Goal: Information Seeking & Learning: Learn about a topic

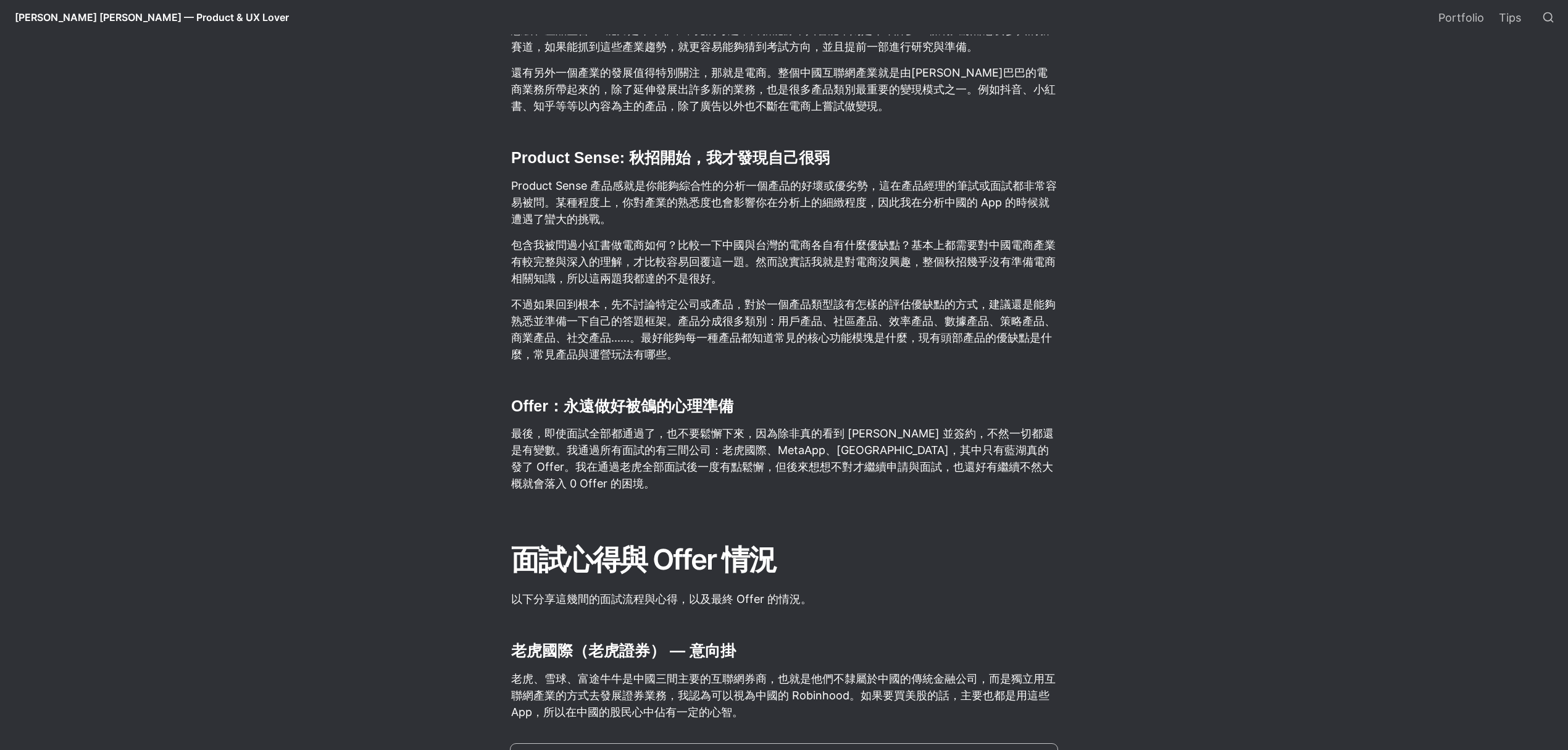
scroll to position [5702, 0]
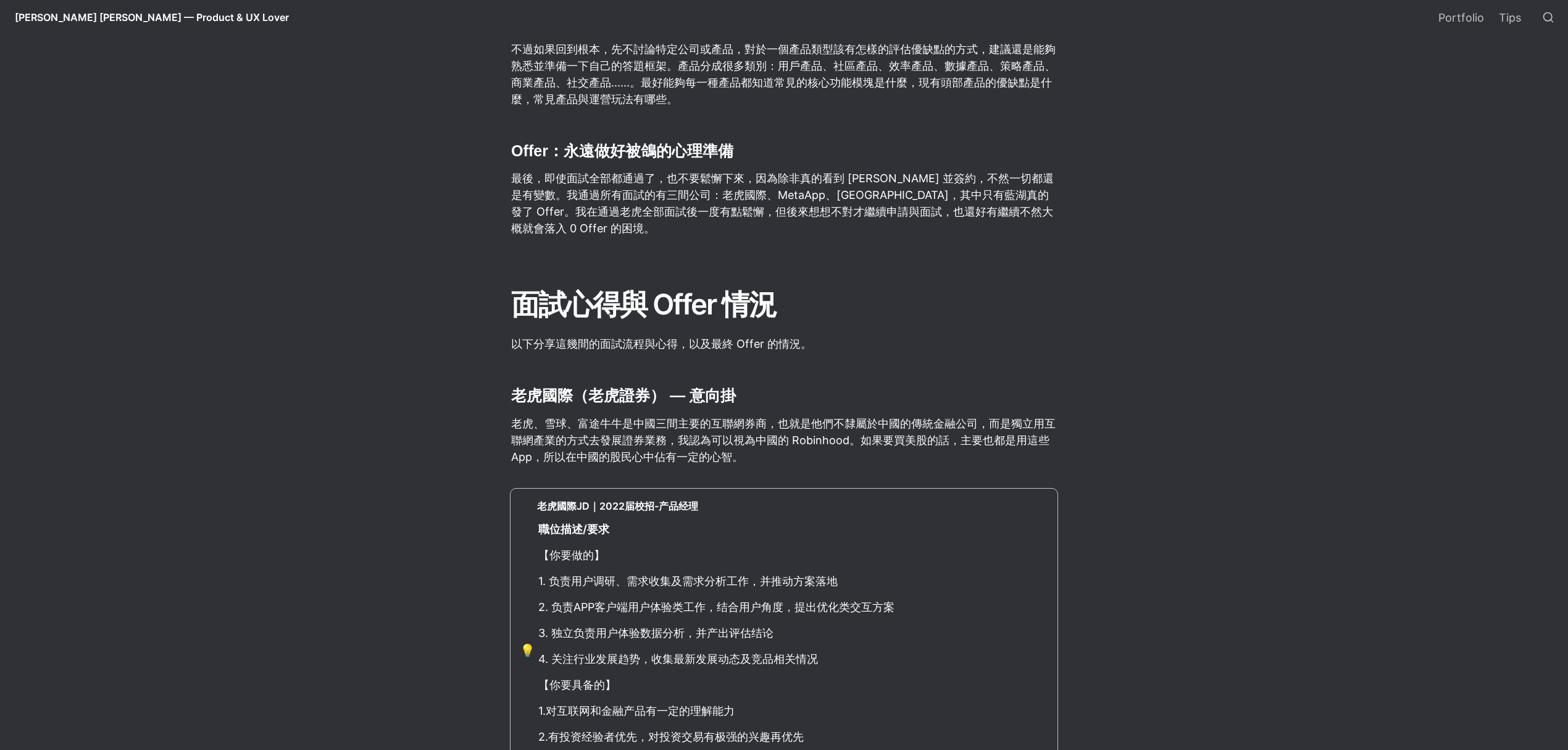
click at [818, 413] on p "老虎、雪球、富途牛牛是中國三間主要的互聯網券商，也就是他們不隸屬於中國的傳統金融公司，而是獨立用互聯網產業的方式去發展證券業務，我認為可以視為中國的 Robi…" at bounding box center [783, 440] width 548 height 54
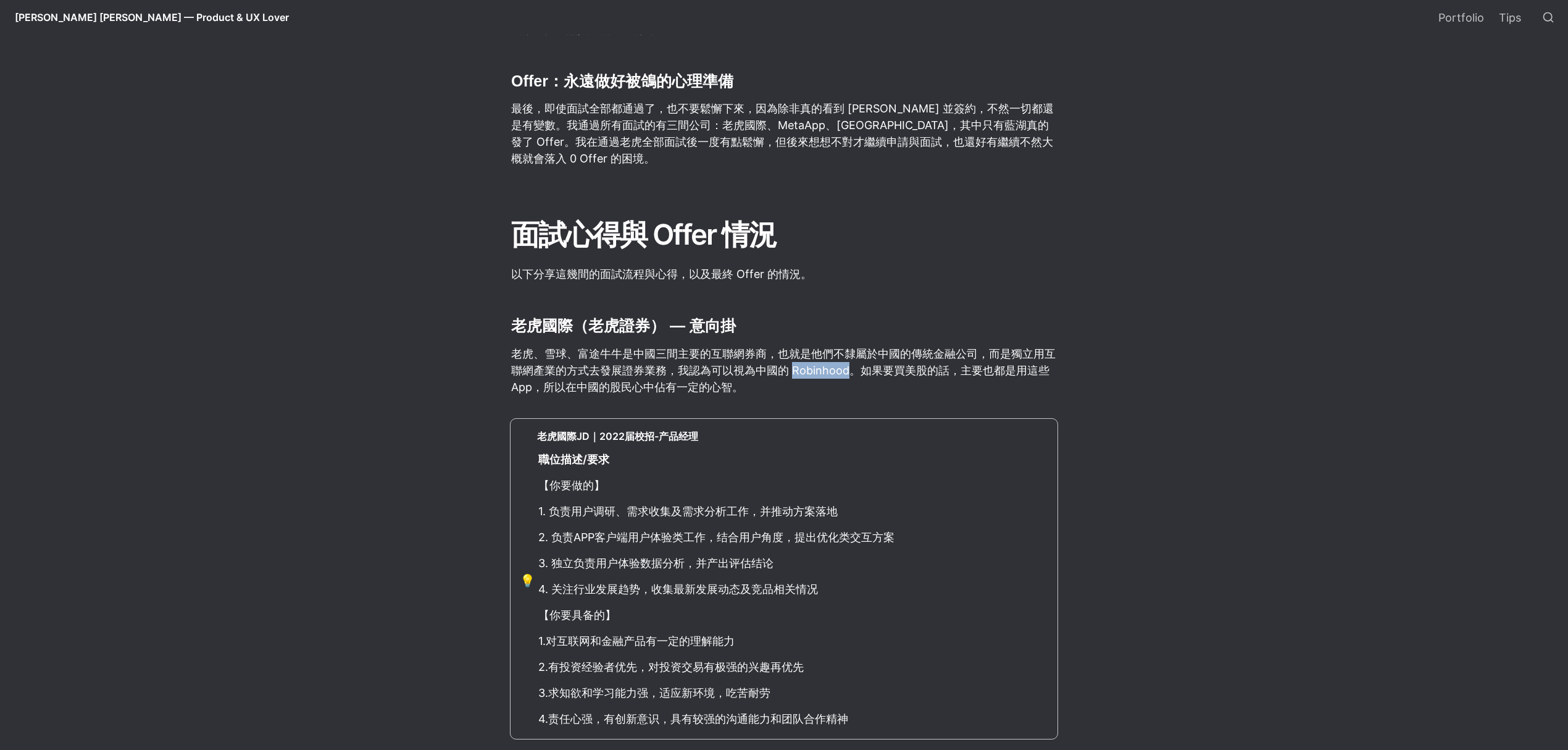
scroll to position [5867, 0]
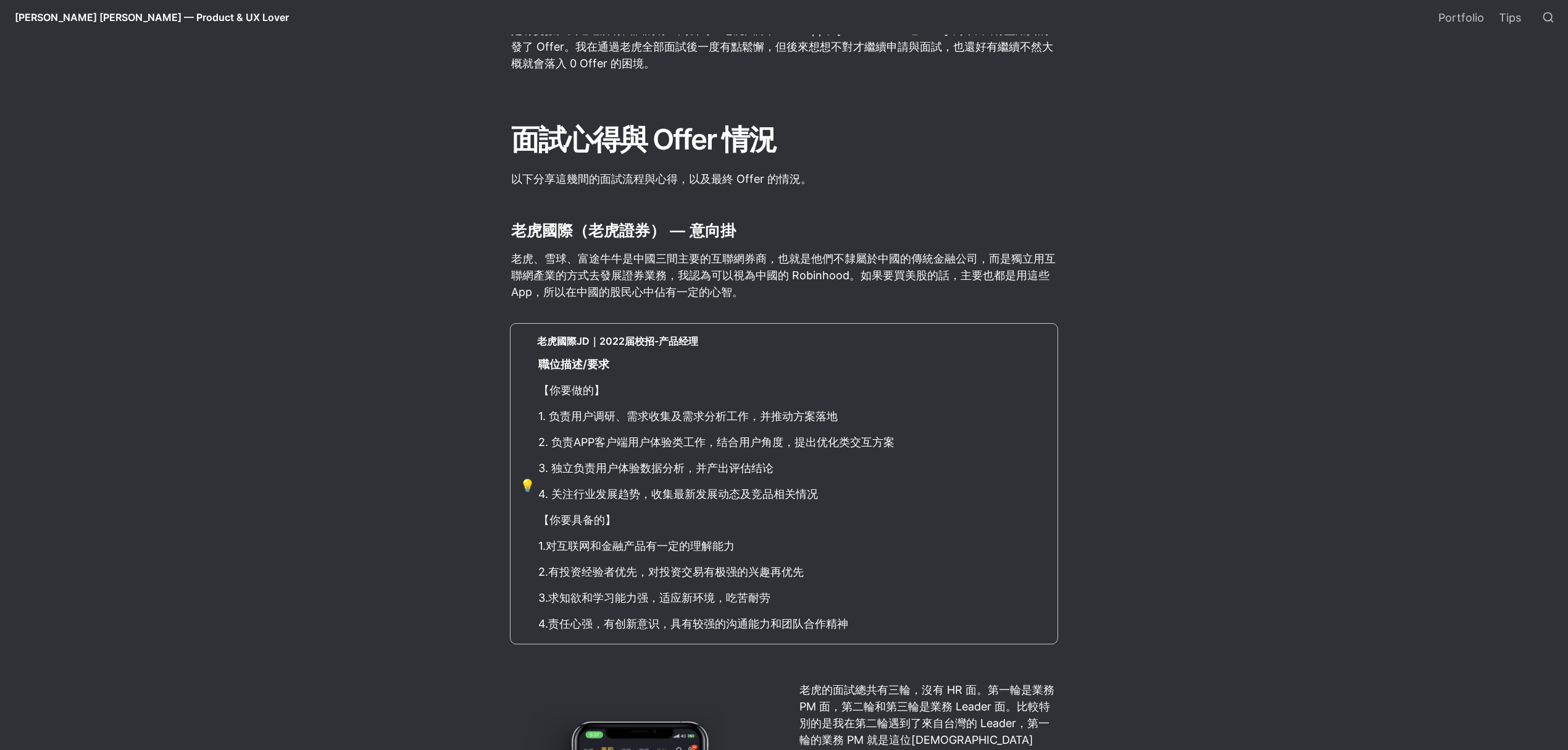
click at [1038, 396] on div "老虎國際JD｜2022届校招-产品经理 職位描述/要求 【你要做的】 1. 负责用户调研、需求收集及需求分析工作，并推动方案落地 2. 负责APP客户端用户体…" at bounding box center [792, 483] width 510 height 300
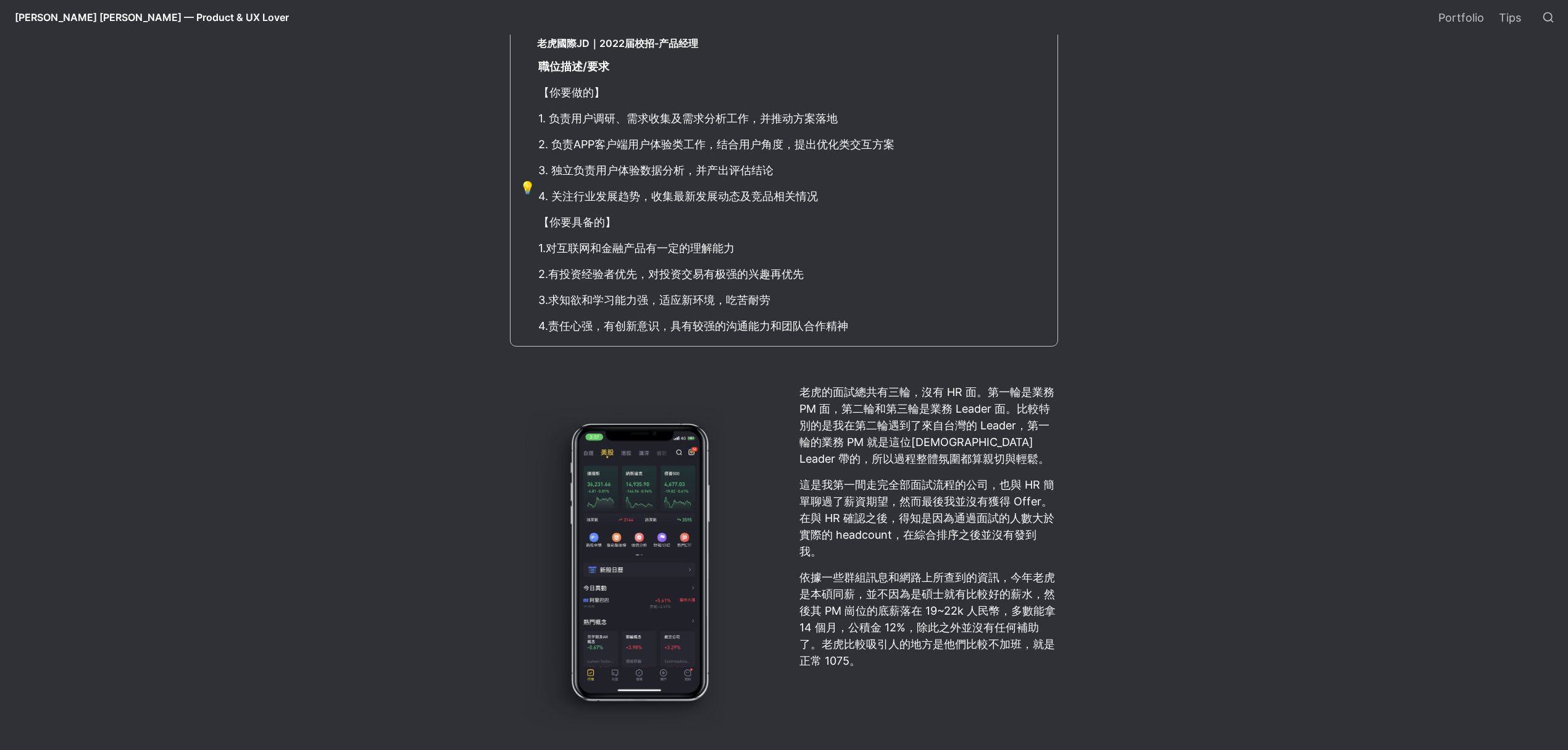
scroll to position [6197, 0]
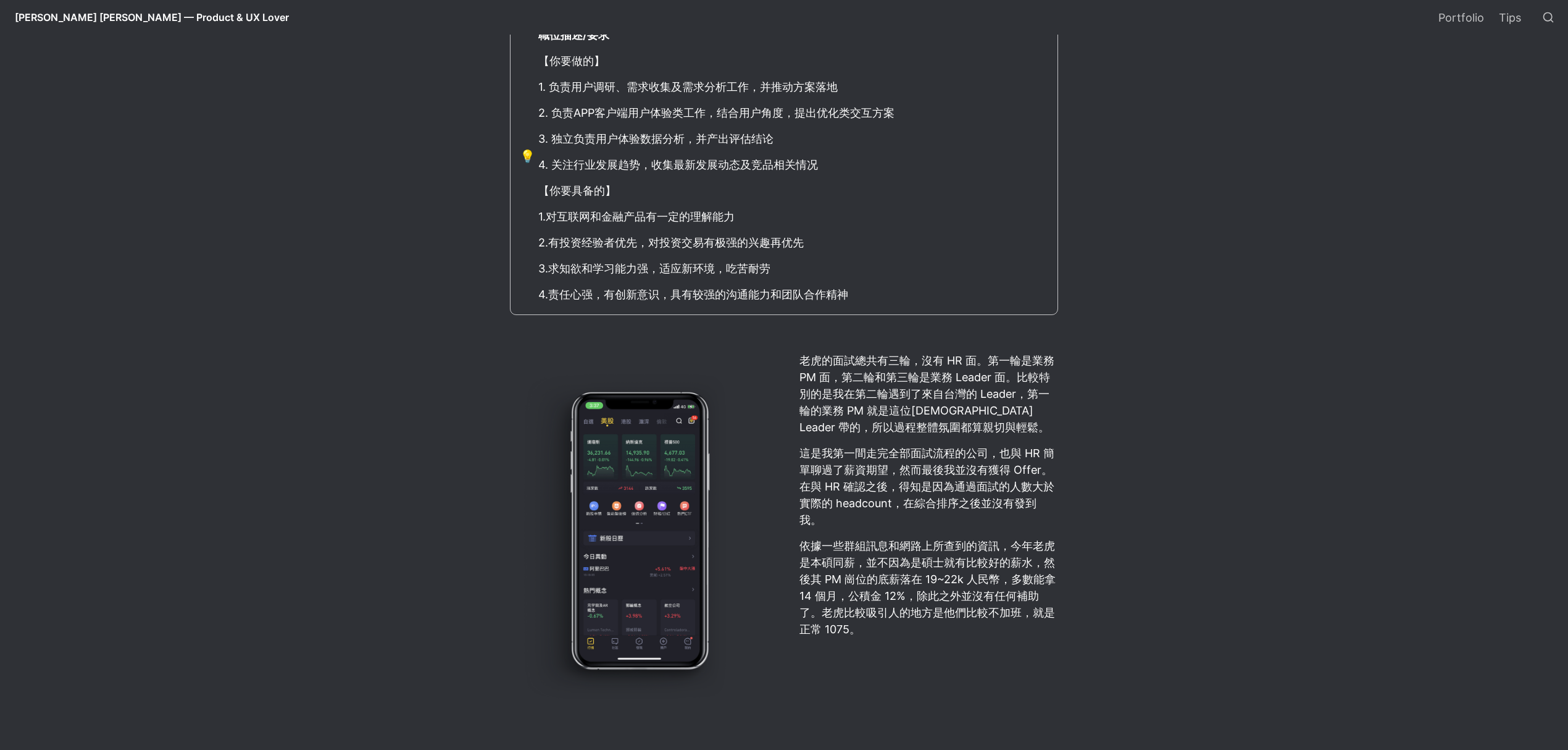
click at [1000, 391] on p "老虎的面試總共有三輪，沒有 HR 面。第一輪是業務 PM 面，第二輪和第三輪是業務 Leader 面。比較特別的是我在第二輪遇到了來自台灣的 Leader，第…" at bounding box center [928, 394] width 260 height 87
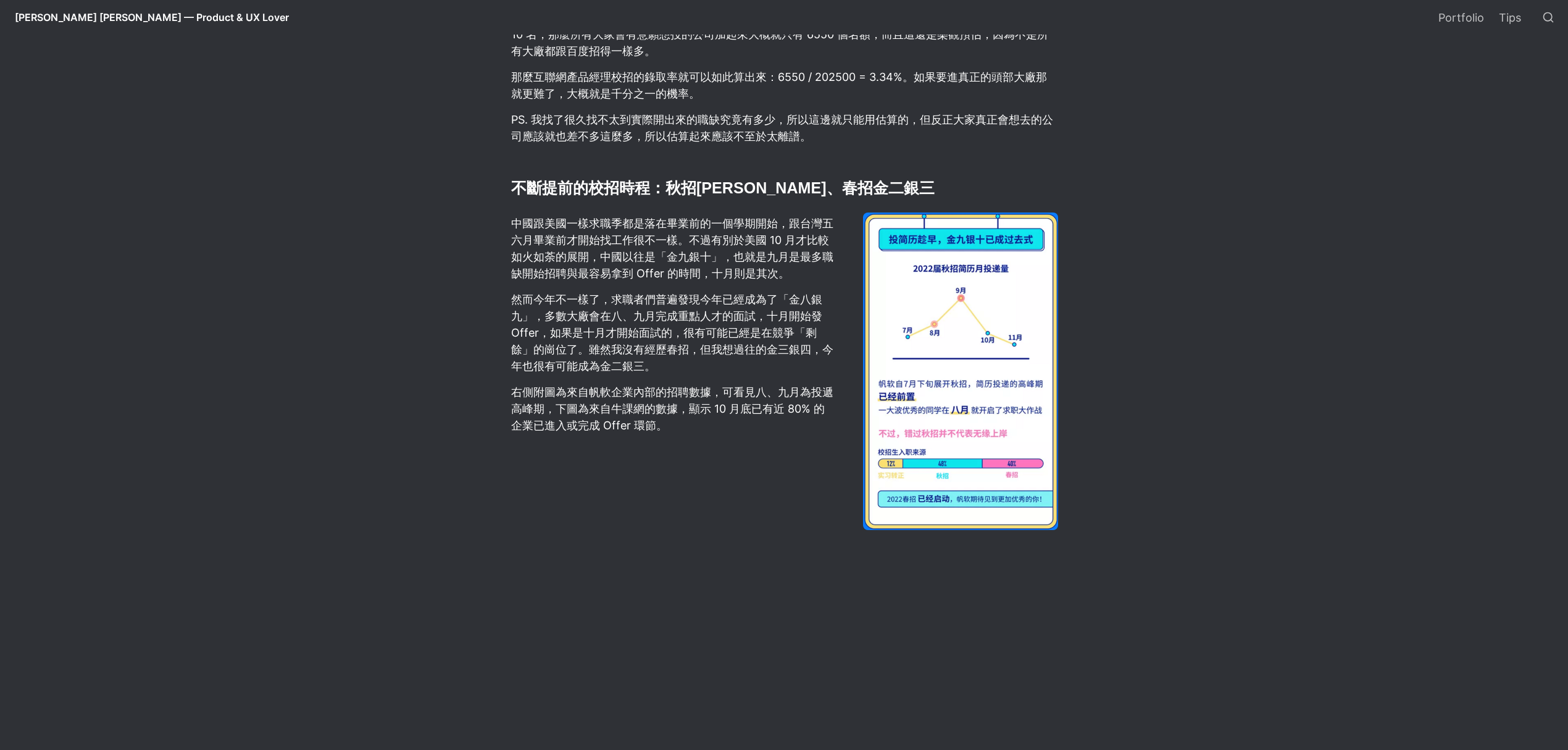
scroll to position [0, 0]
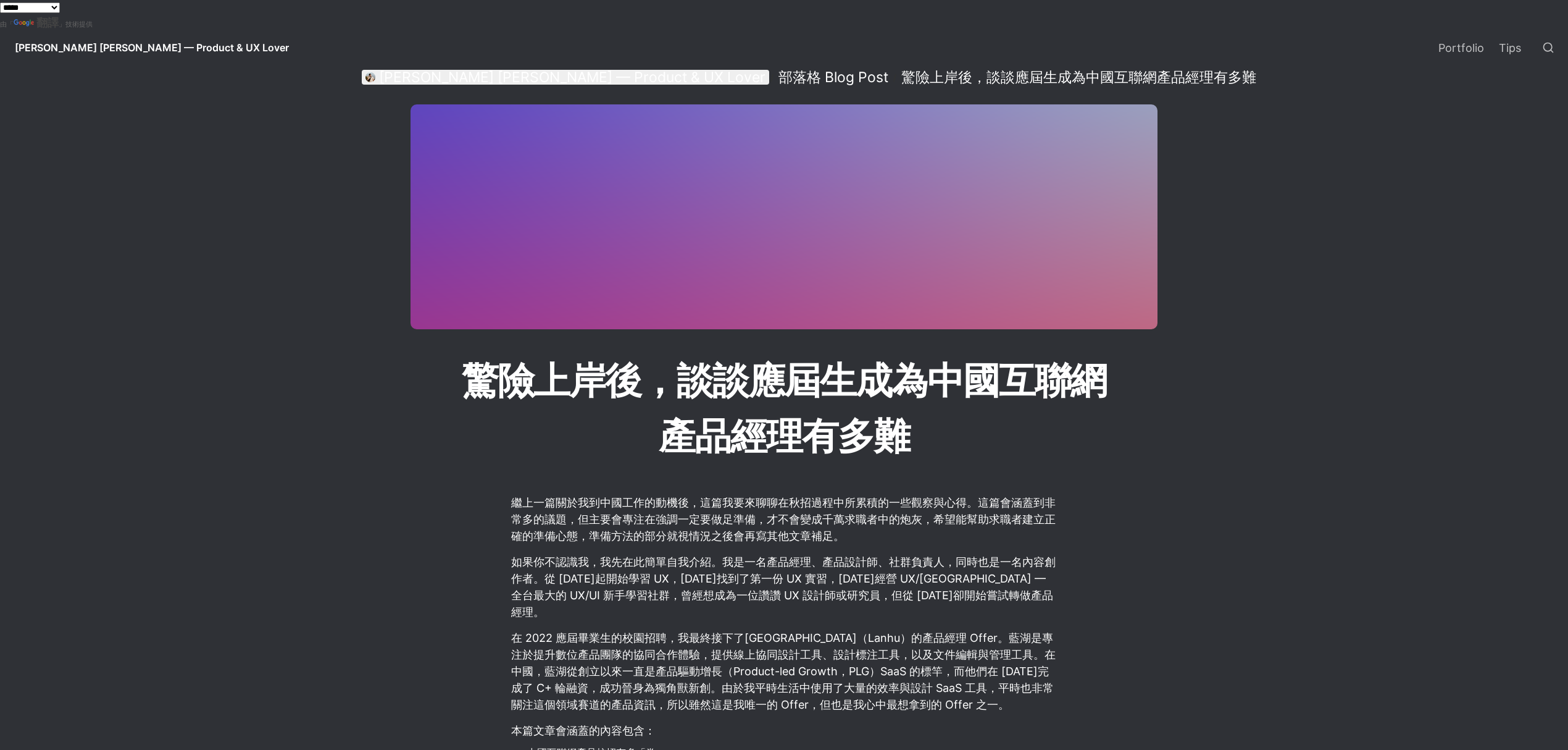
click at [420, 79] on div "[PERSON_NAME] [PERSON_NAME] — Product & UX Lover" at bounding box center [572, 77] width 386 height 18
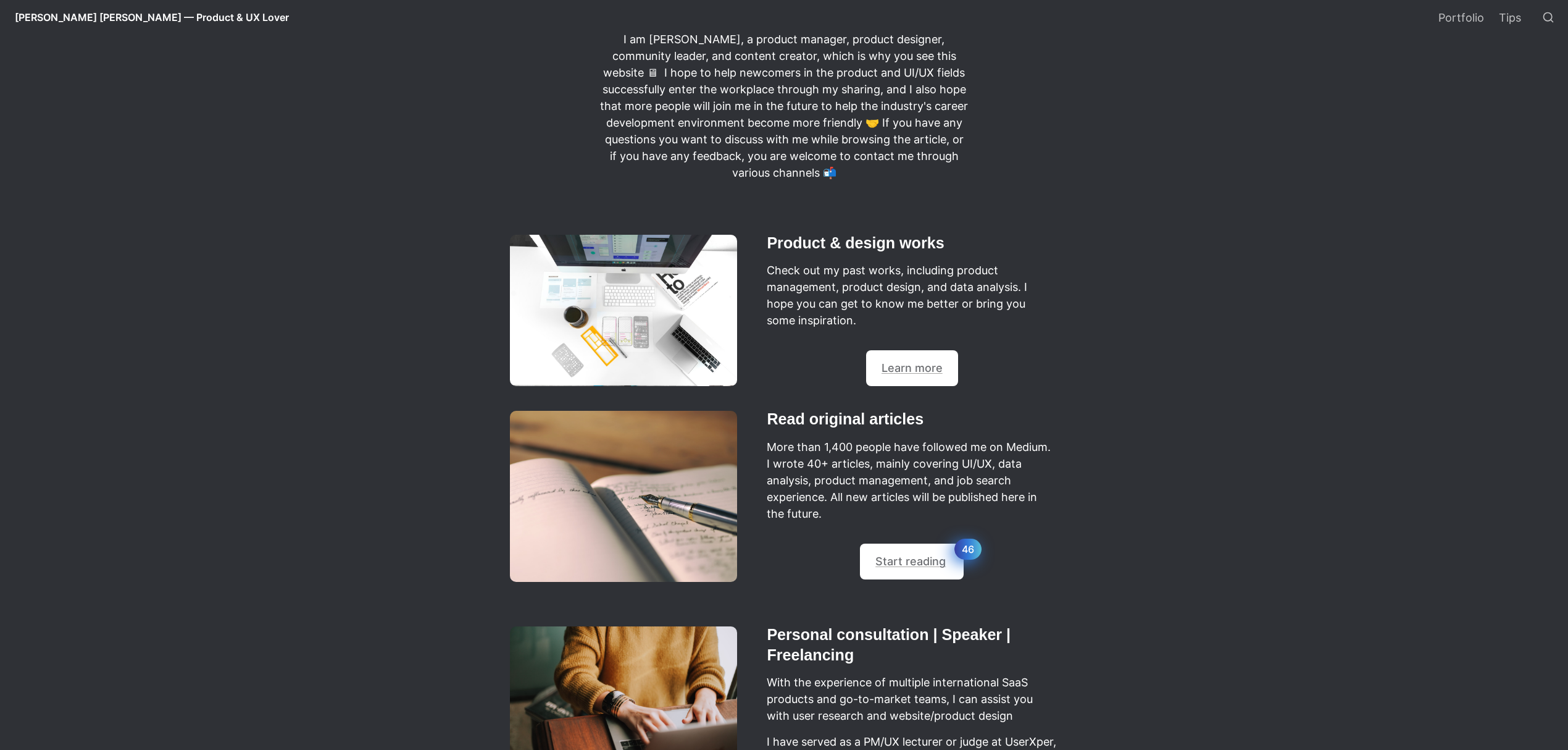
scroll to position [1067, 0]
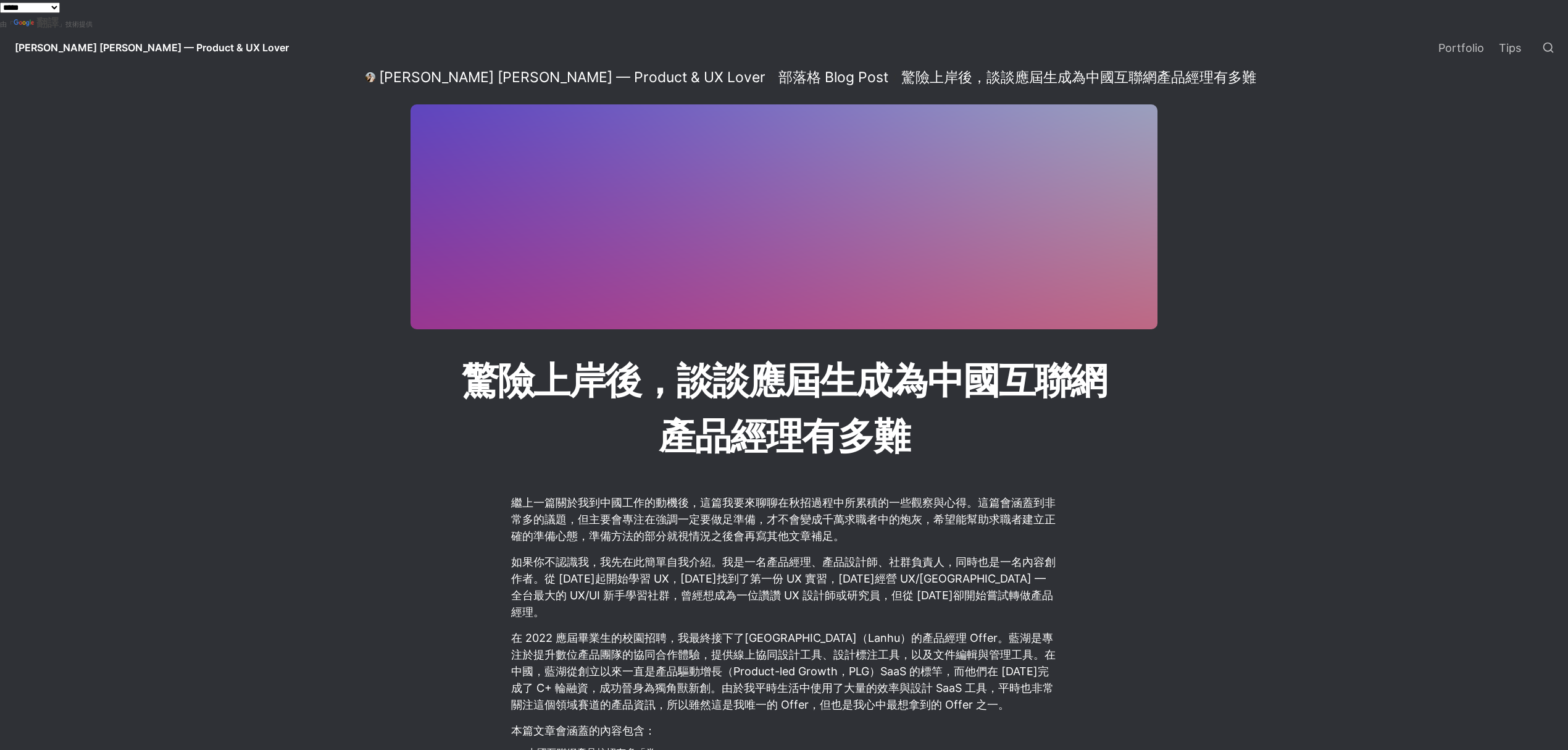
click at [118, 40] on link "[PERSON_NAME] [PERSON_NAME] — Product & UX Lover" at bounding box center [152, 47] width 294 height 34
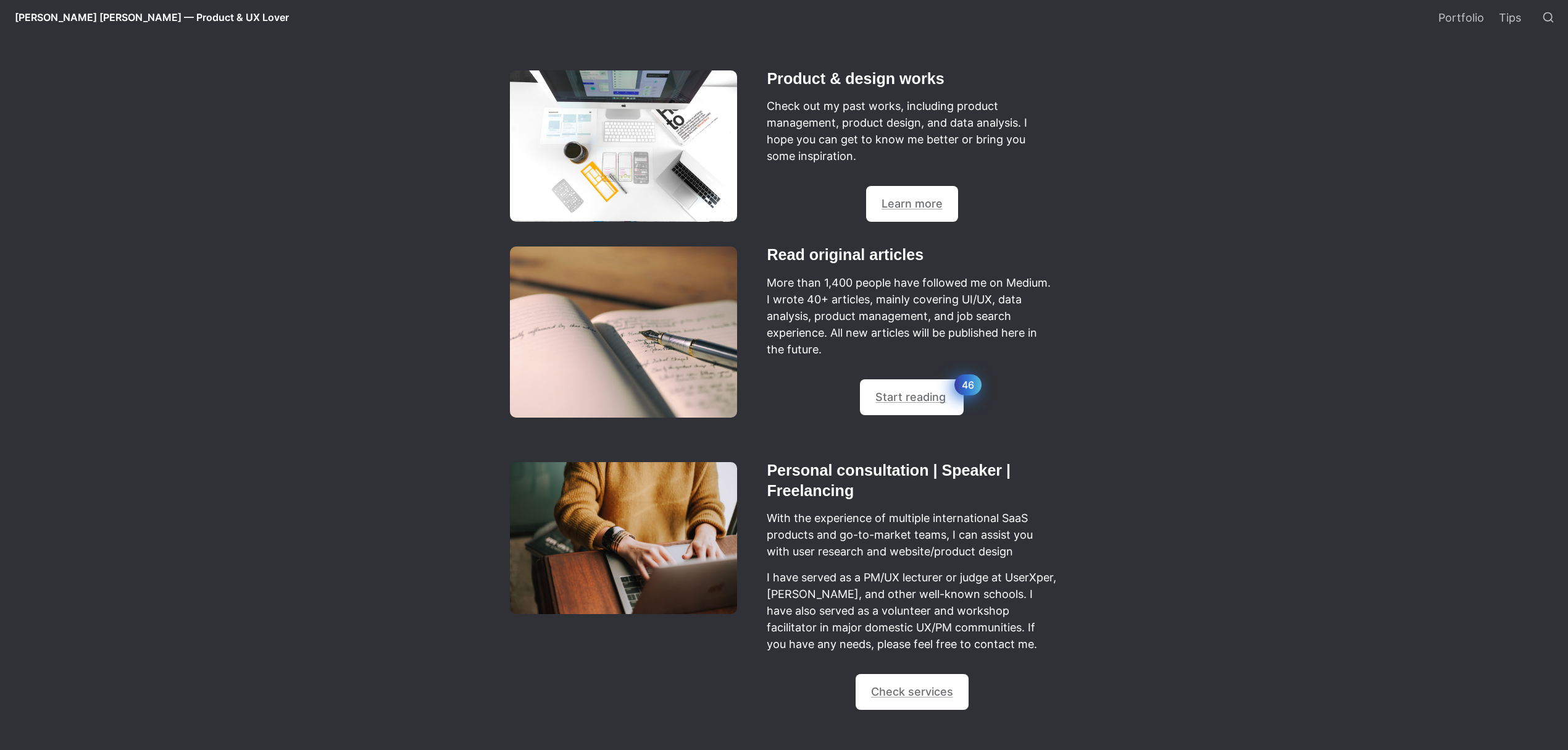
scroll to position [1067, 0]
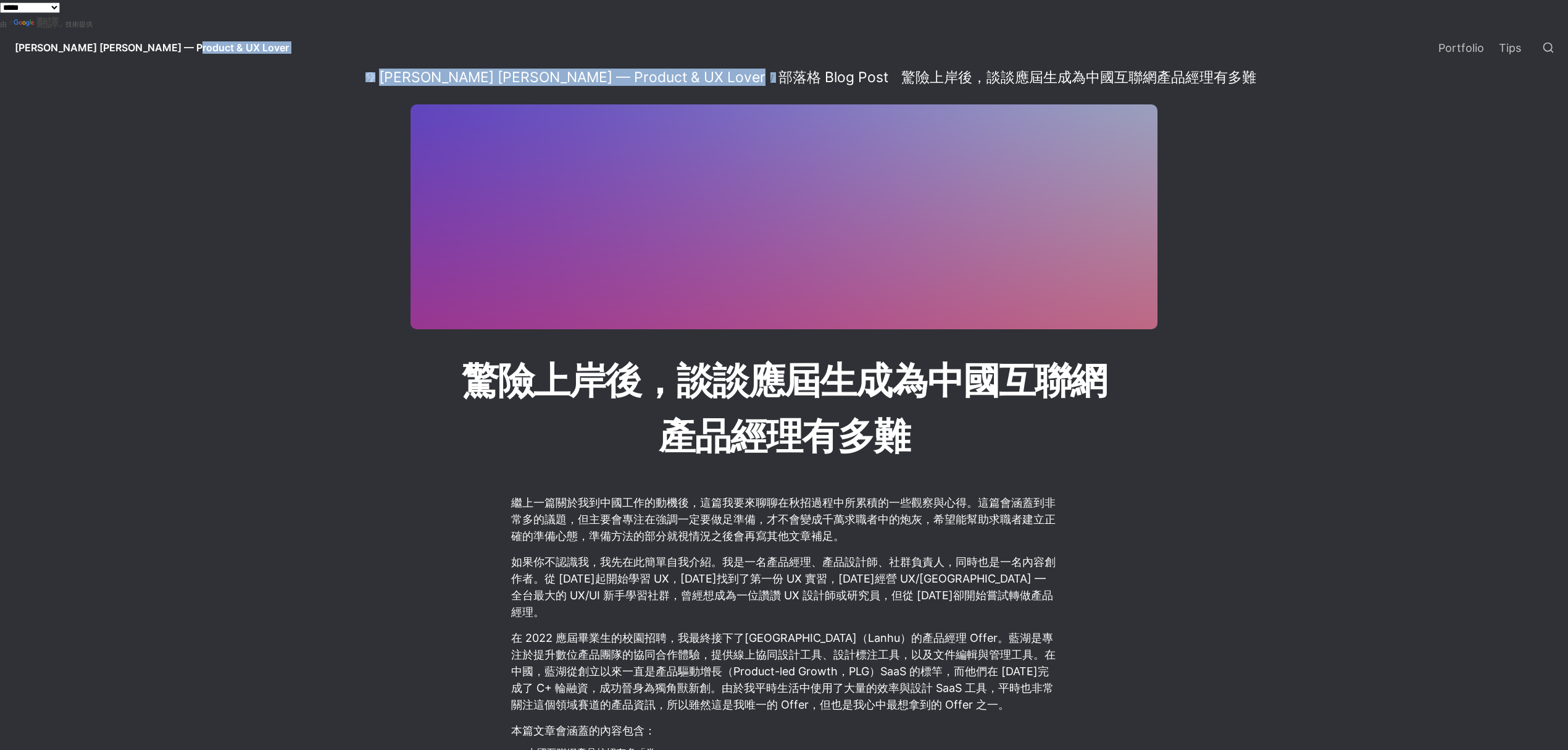
drag, startPoint x: 383, startPoint y: 57, endPoint x: 610, endPoint y: 75, distance: 227.7
copy div "Daniel Lee — Product & UX Lover Portfolio Tips Daniel Lee — Product & UX Lover /"
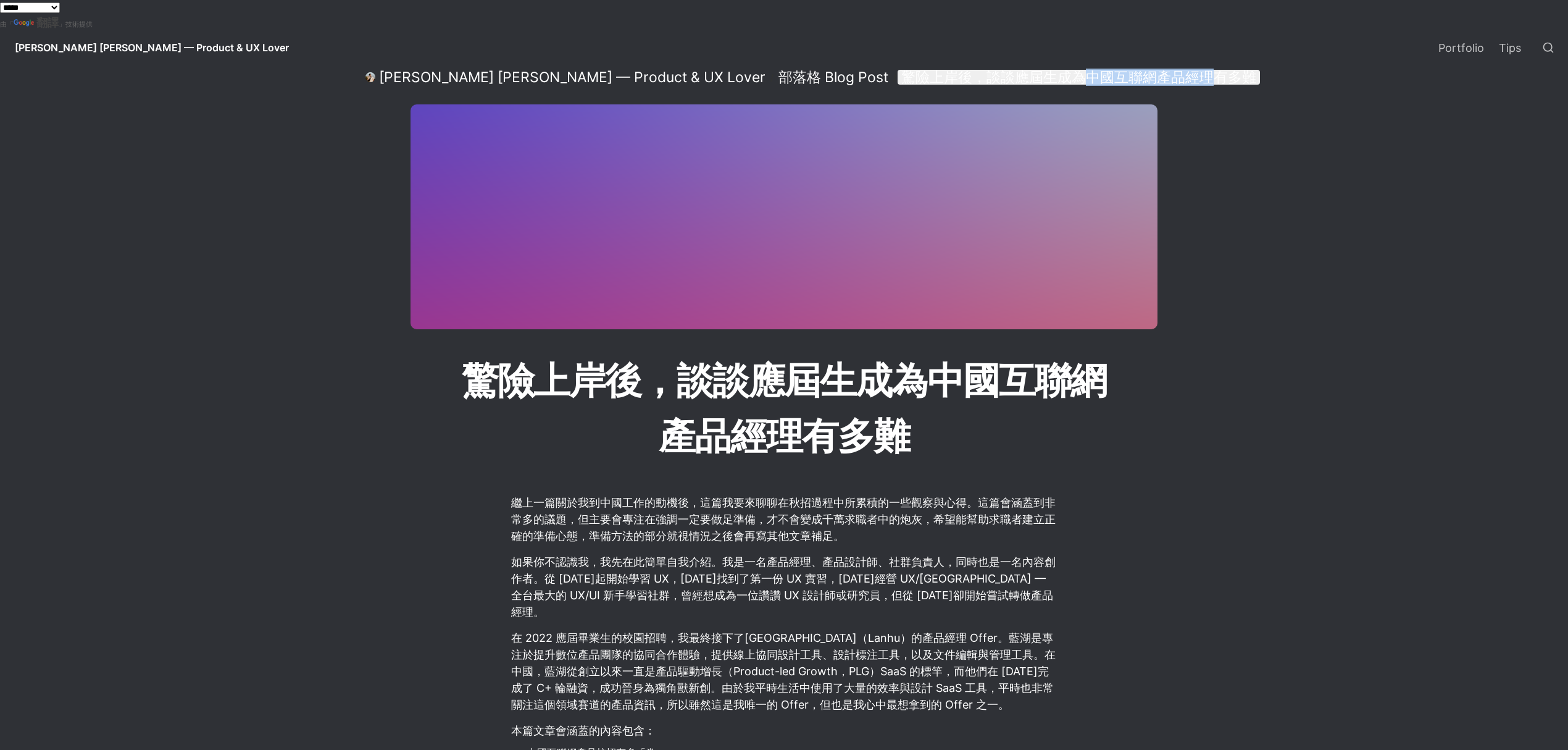
drag, startPoint x: 926, startPoint y: 67, endPoint x: 1044, endPoint y: 69, distance: 118.0
click at [1044, 69] on div "Daniel Lee — Product & UX Lover / 部落格 Blog Post / 驚險上岸後，談談應屆生成為中國互聯網產品經理有多難" at bounding box center [783, 76] width 864 height 24
copy div "中國互聯網產品經理"
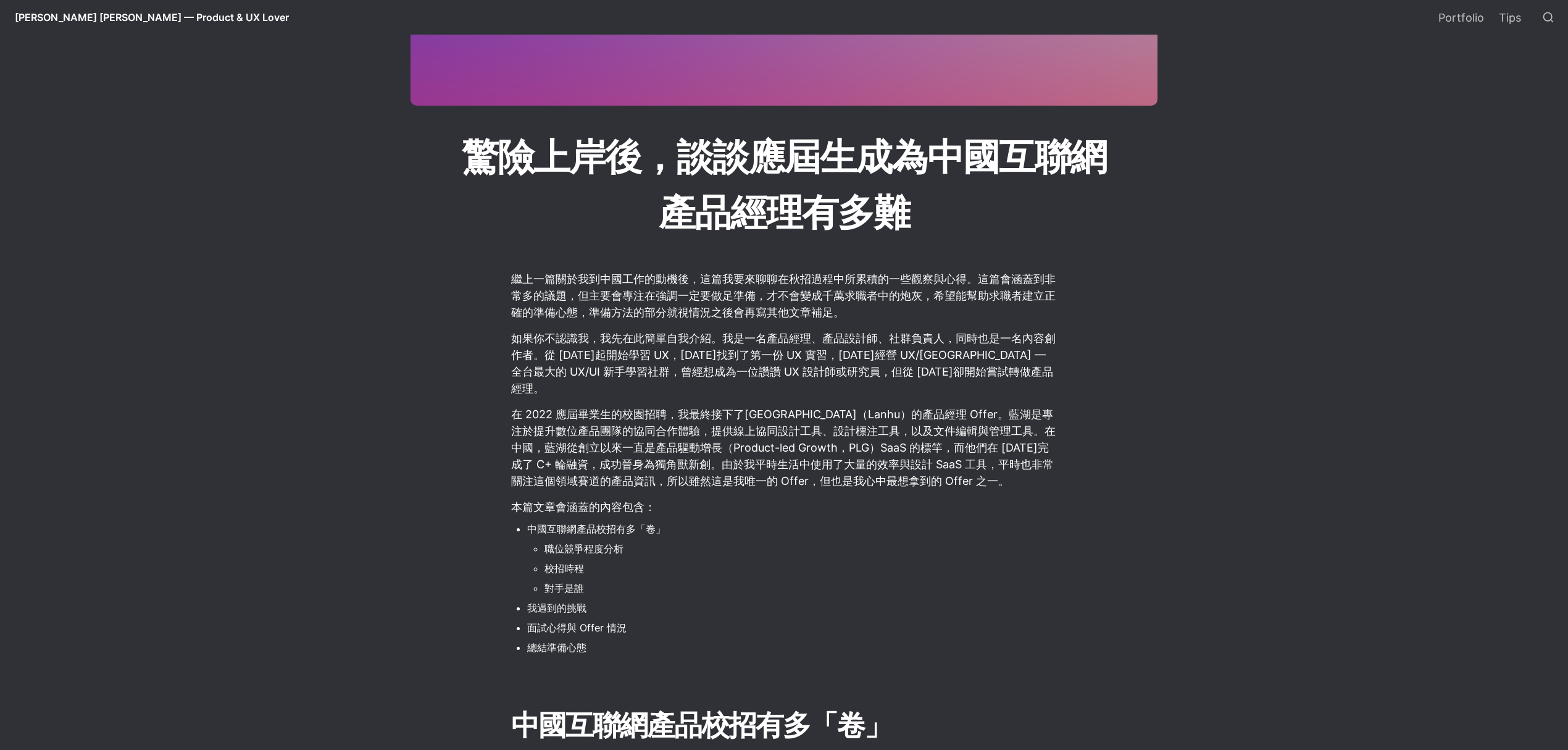
scroll to position [165, 0]
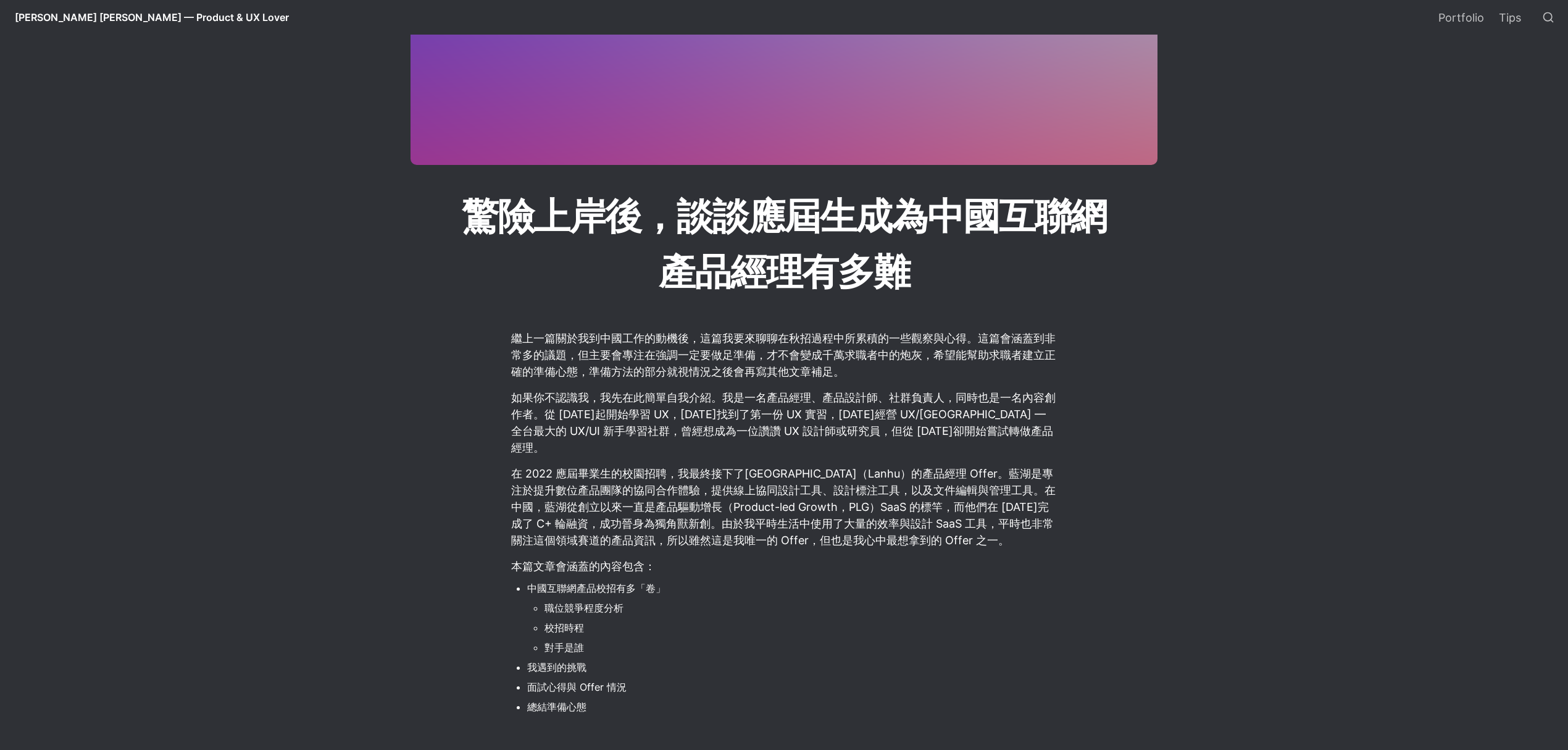
click at [799, 464] on p "在 2022 應屆畢業生的校園招聘，我最終接下了藍湖（Lanhu）的產品經理 Offer。藍湖是專注於提升數位產品團隊的協同合作體驗，提供線上協同設計工具、設…" at bounding box center [783, 507] width 548 height 87
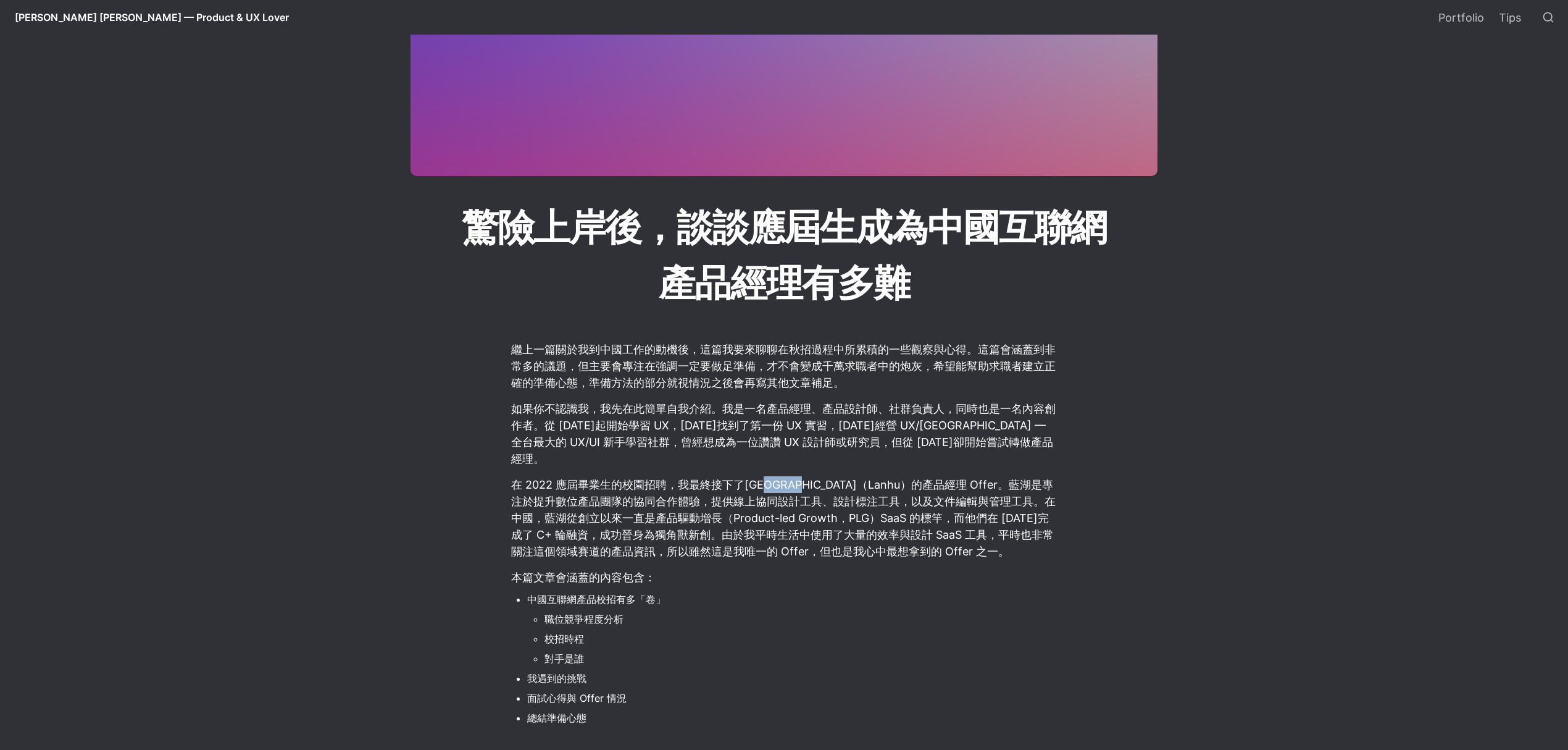
scroll to position [0, 0]
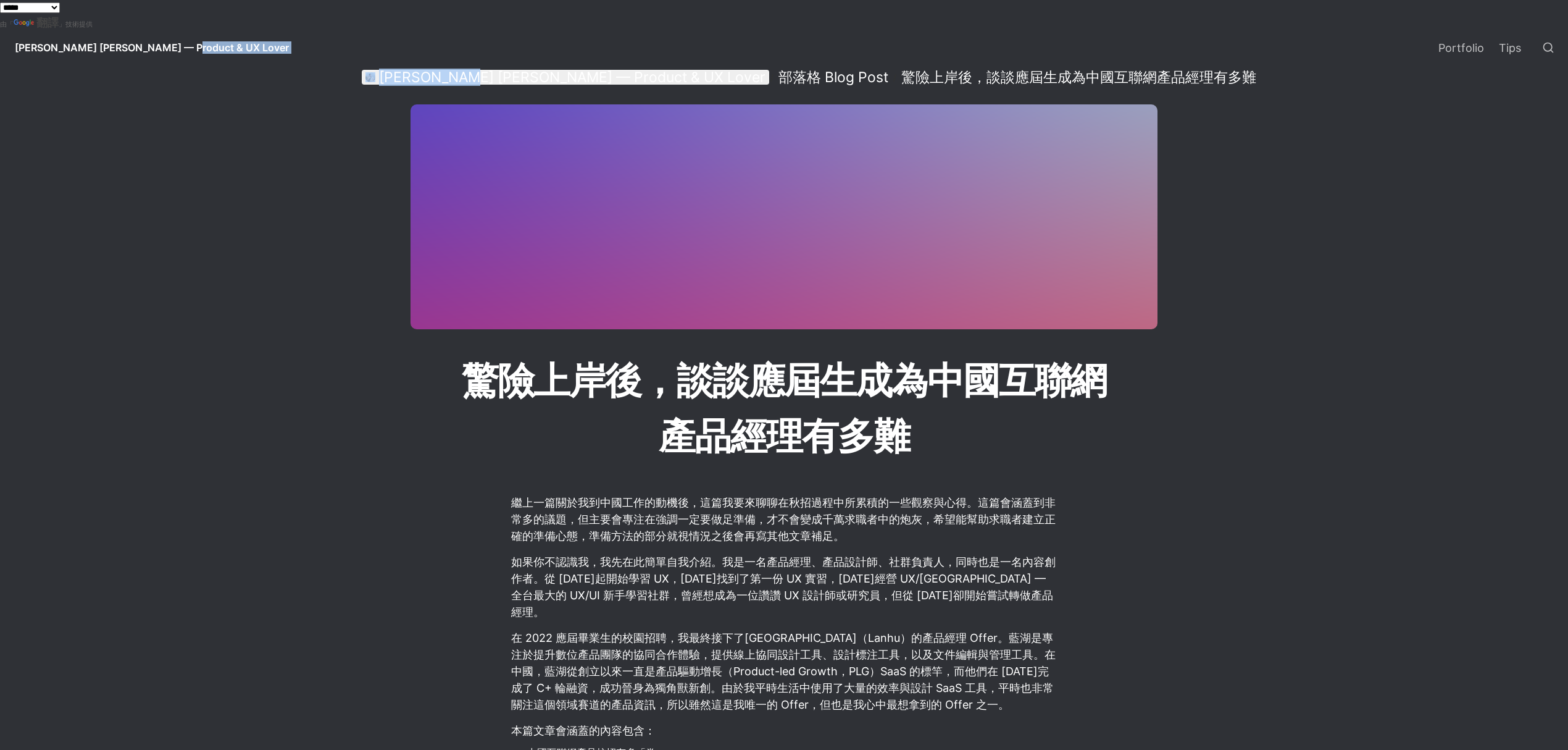
drag, startPoint x: 377, startPoint y: 57, endPoint x: 452, endPoint y: 77, distance: 77.6
copy div "Daniel Lee — Product & UX Lover Portfolio Tips Daniel Lee"
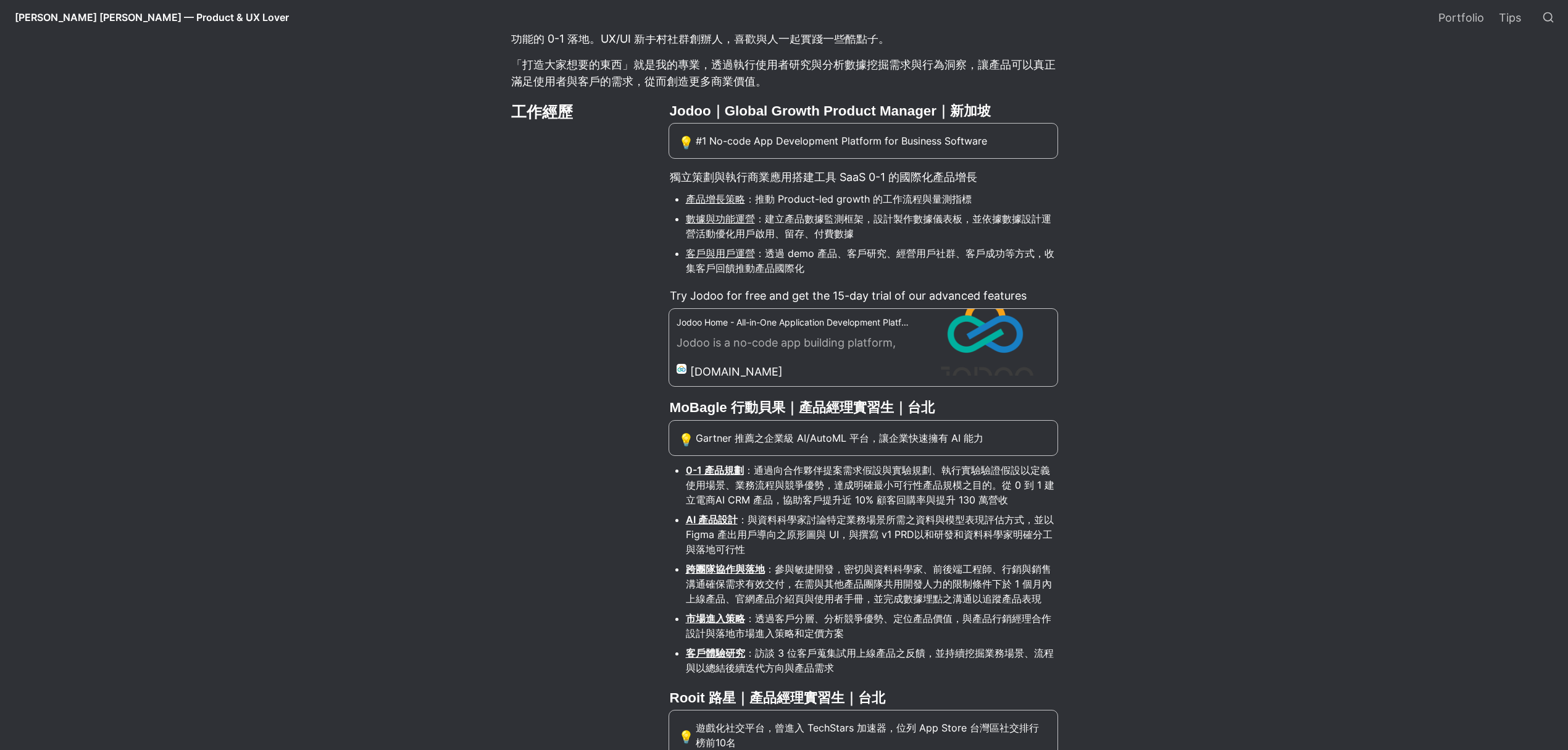
scroll to position [165, 0]
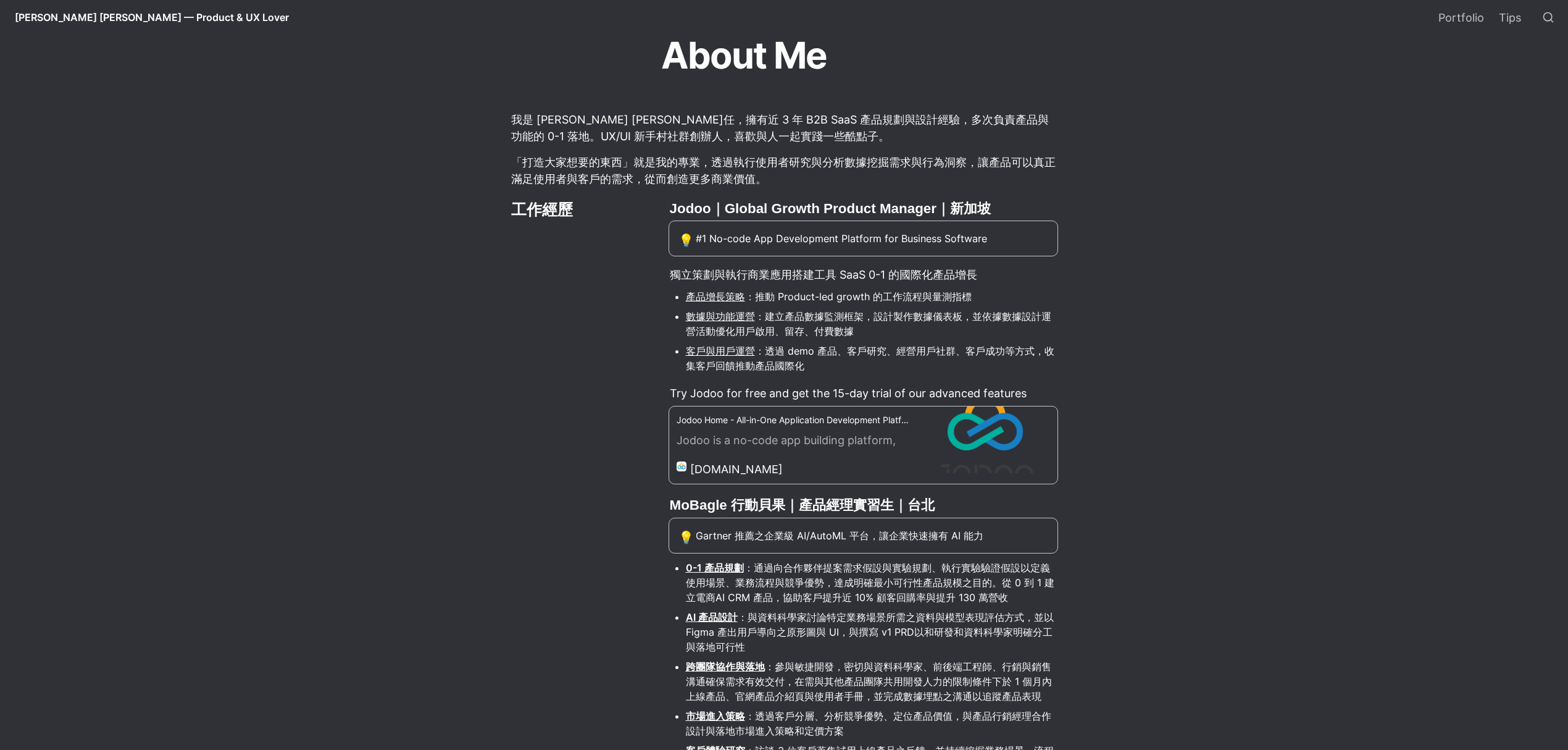
click at [684, 205] on h3 "Jodoo｜Global Growth Product Manager｜新加坡" at bounding box center [863, 208] width 390 height 22
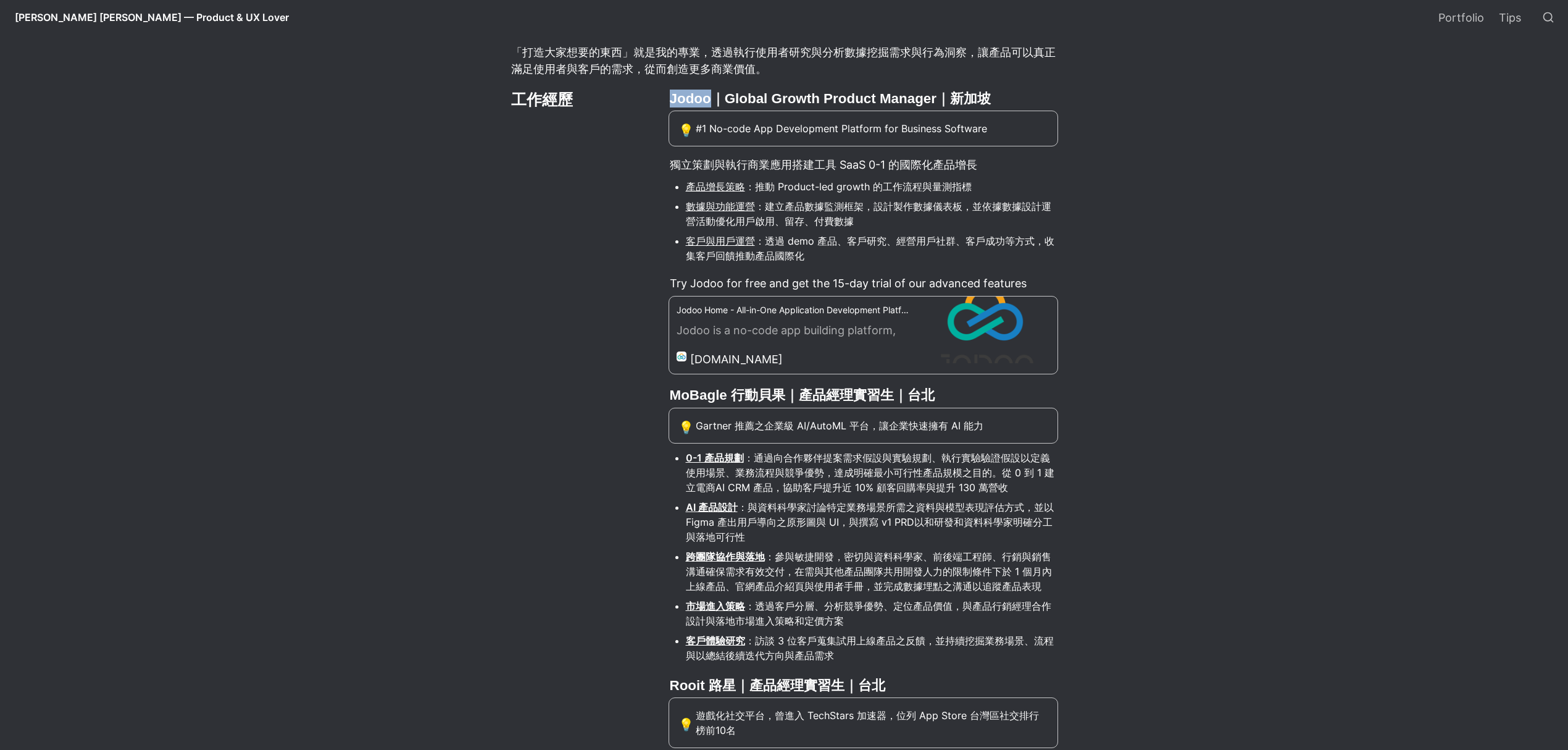
scroll to position [494, 0]
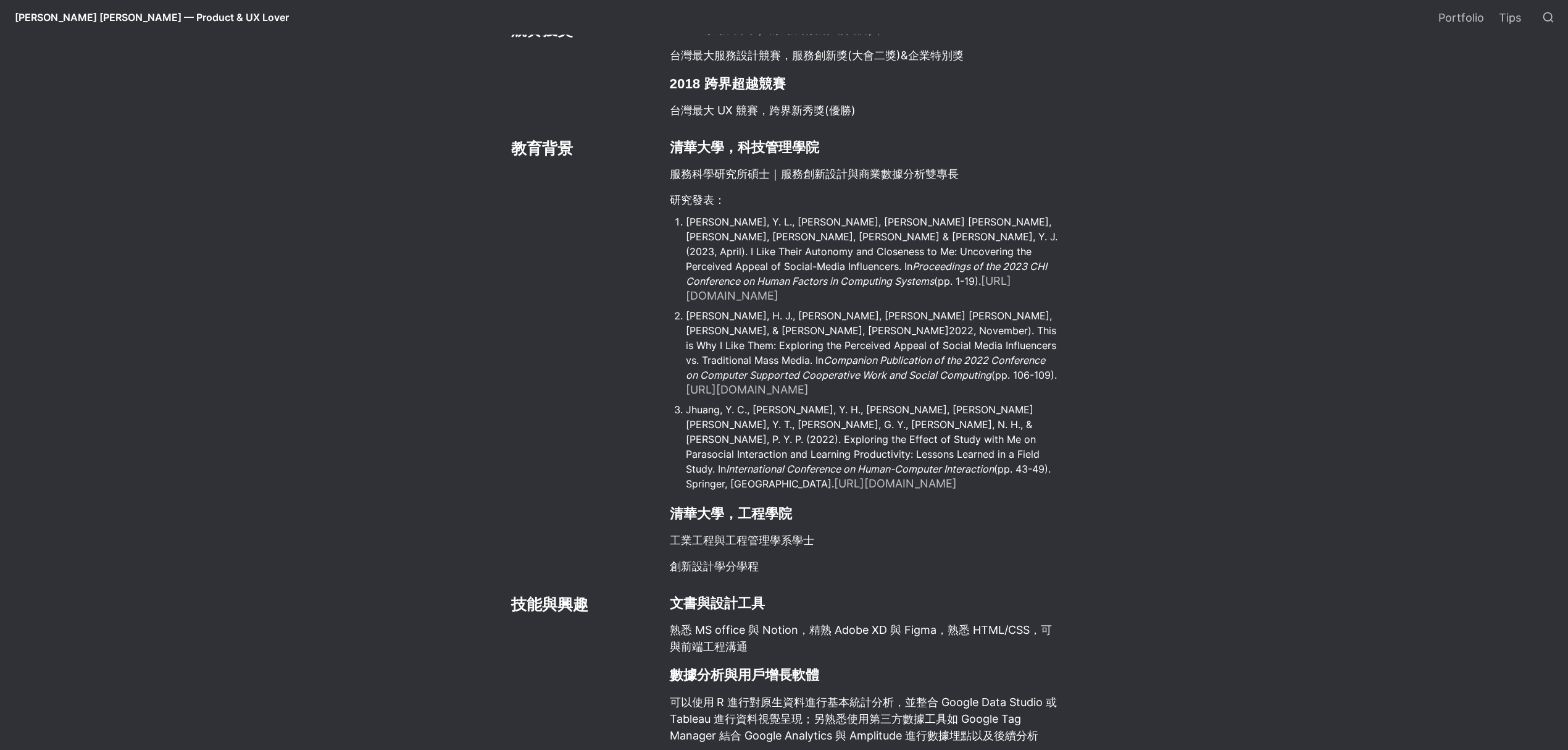
scroll to position [2305, 0]
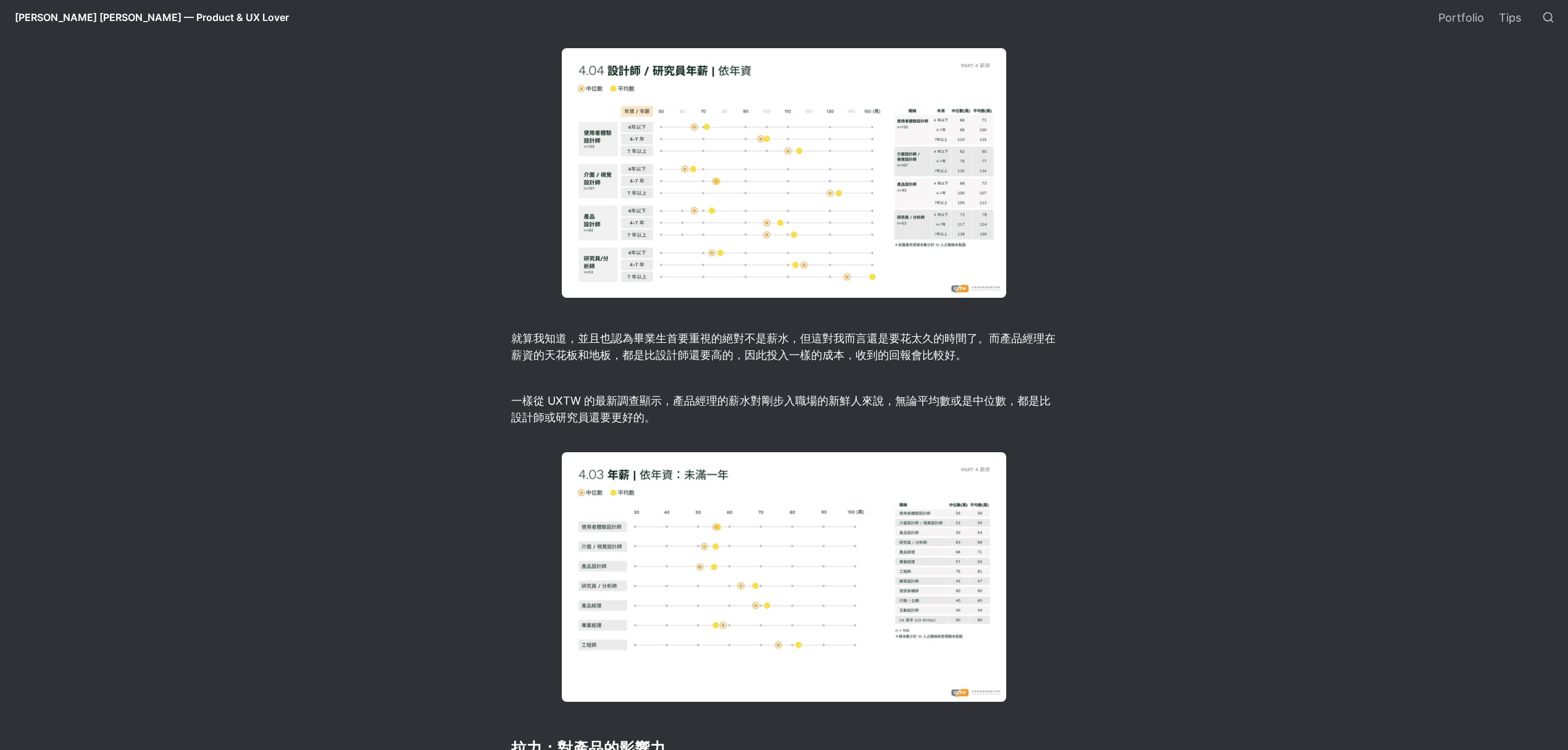
scroll to position [2223, 0]
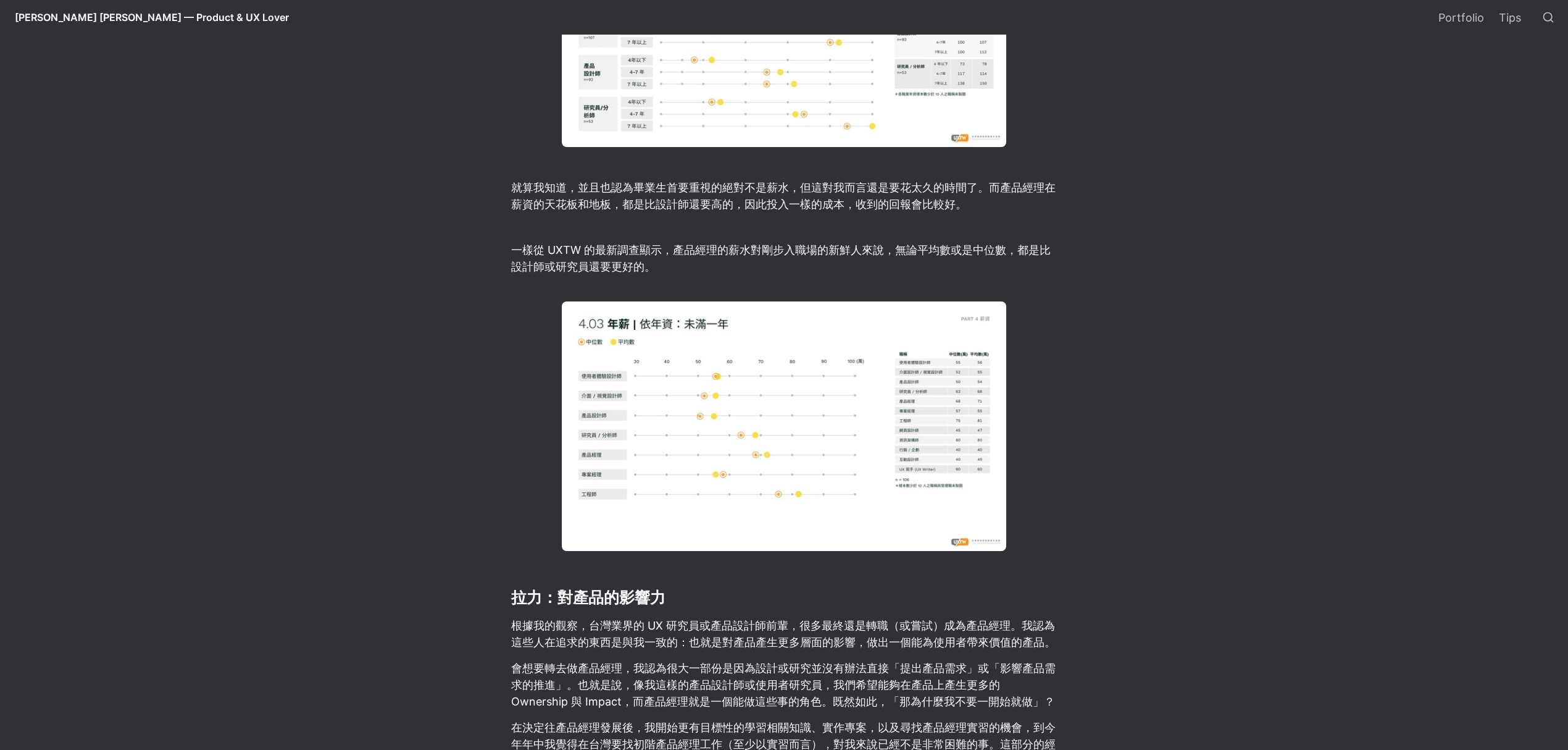
click at [708, 363] on img at bounding box center [783, 426] width 444 height 249
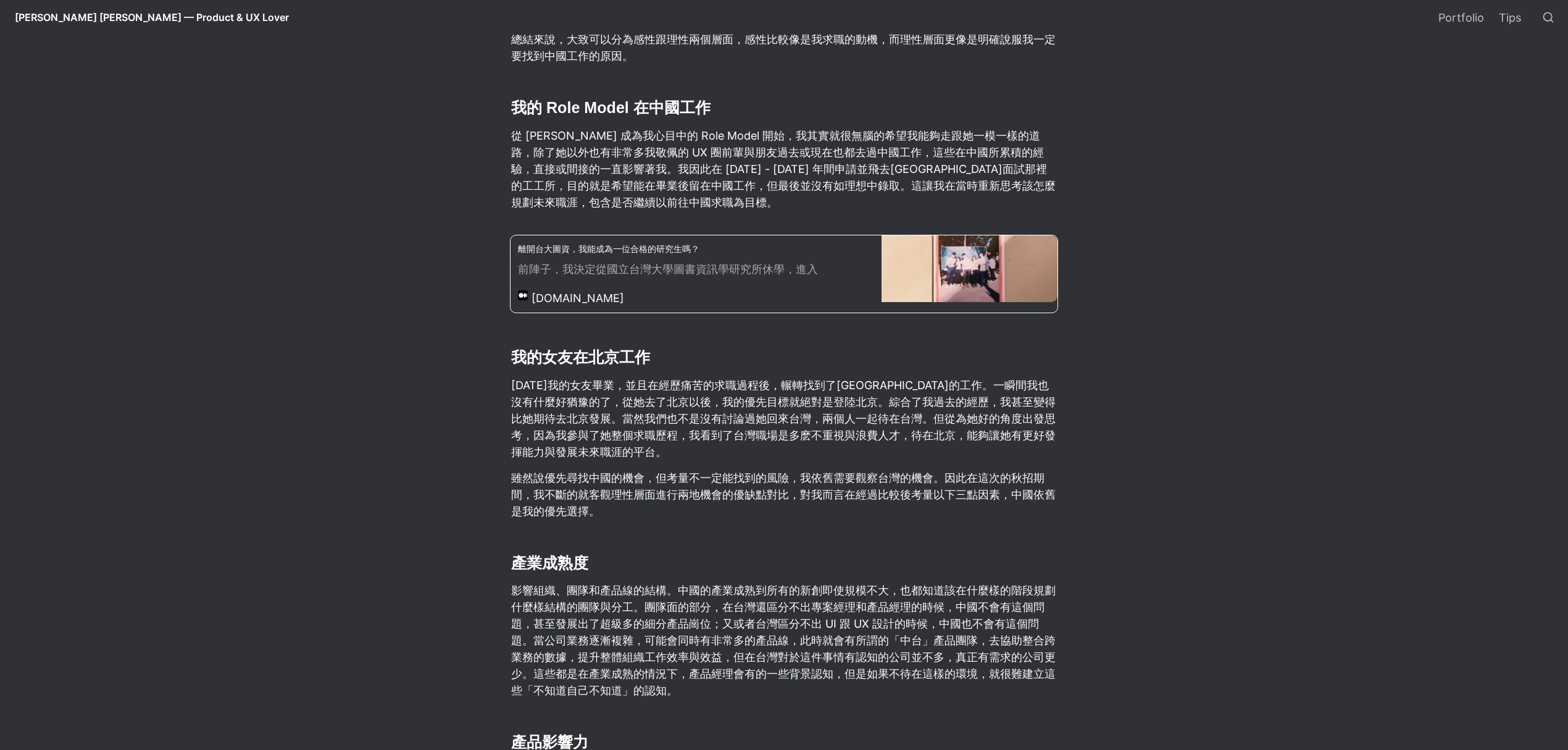
scroll to position [3212, 0]
